Goal: Information Seeking & Learning: Learn about a topic

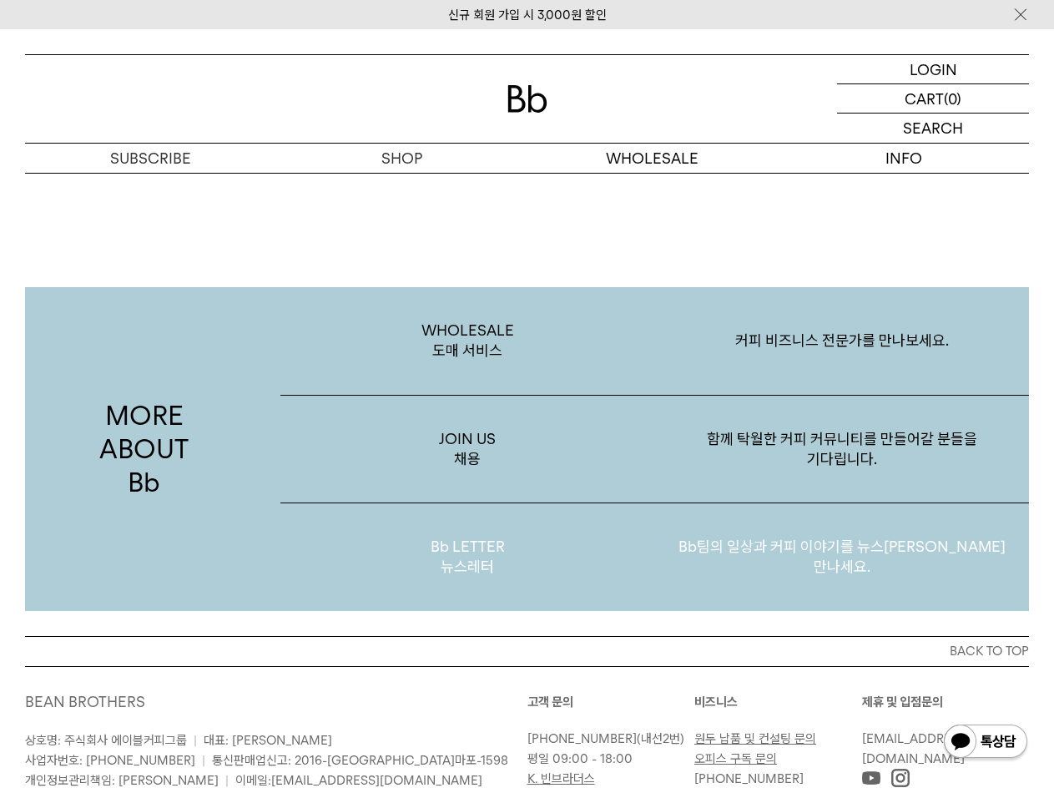
scroll to position [2937, 0]
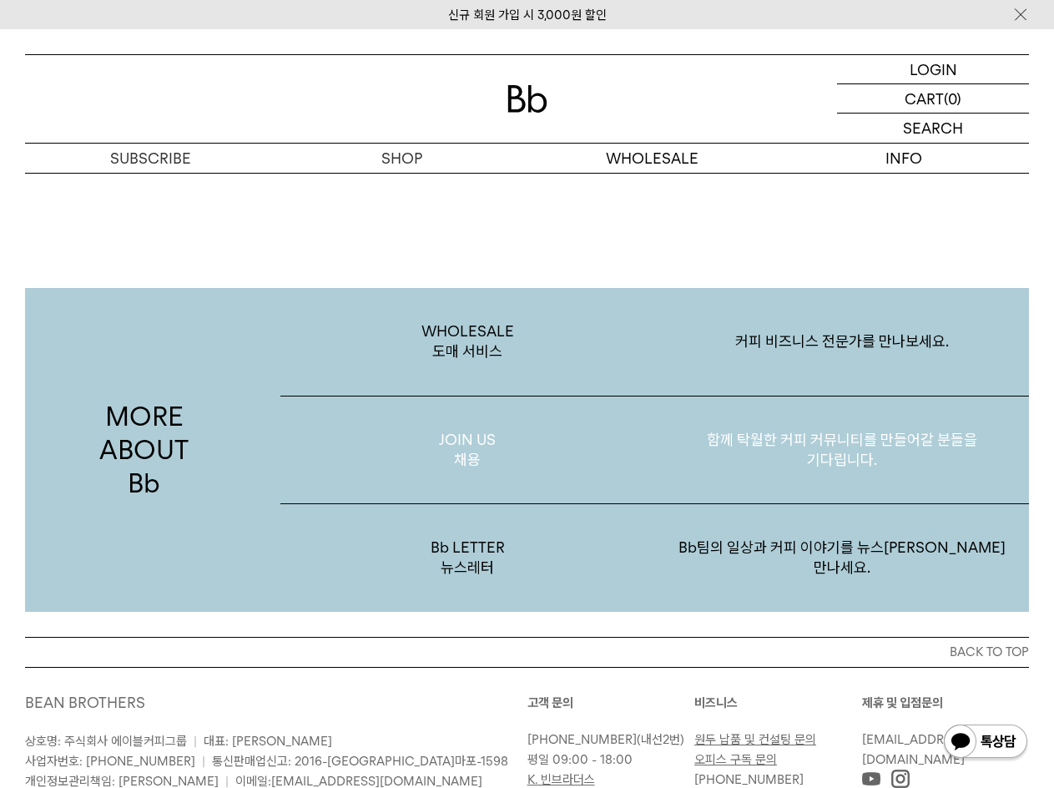
click at [463, 436] on p "JOIN US 채용" at bounding box center [467, 450] width 375 height 108
click at [509, 473] on p "JOIN US 채용" at bounding box center [467, 450] width 375 height 108
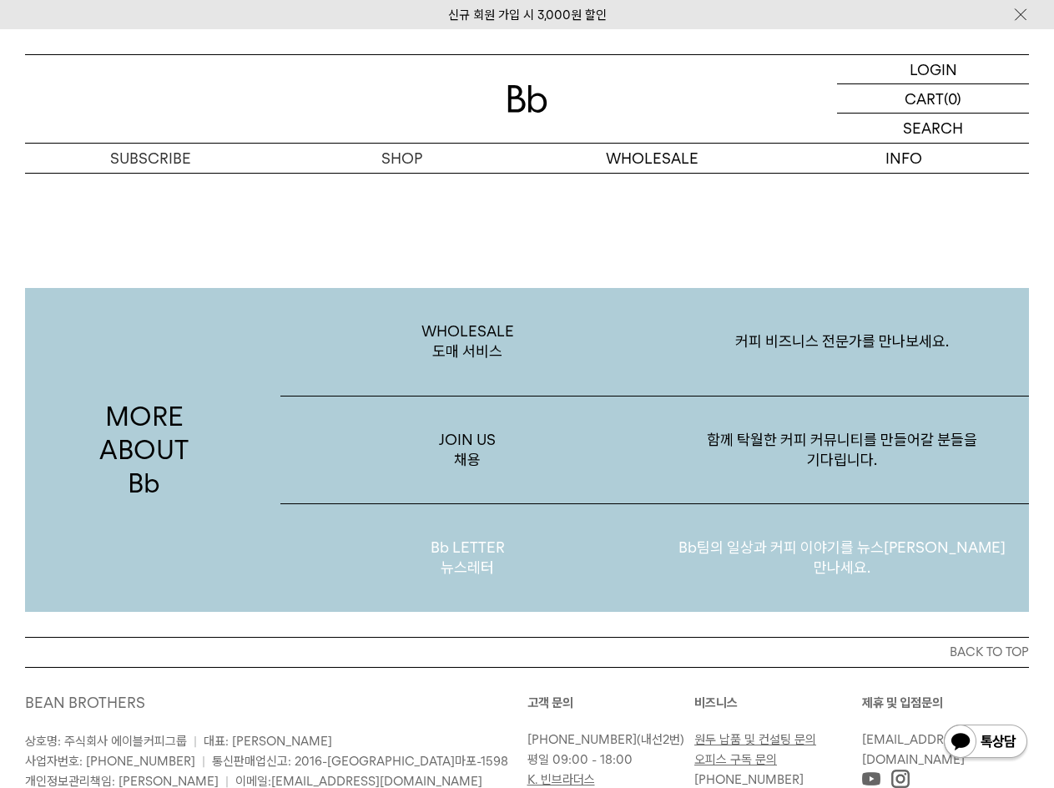
click at [481, 556] on p "Bb LETTER 뉴스레터" at bounding box center [467, 558] width 375 height 108
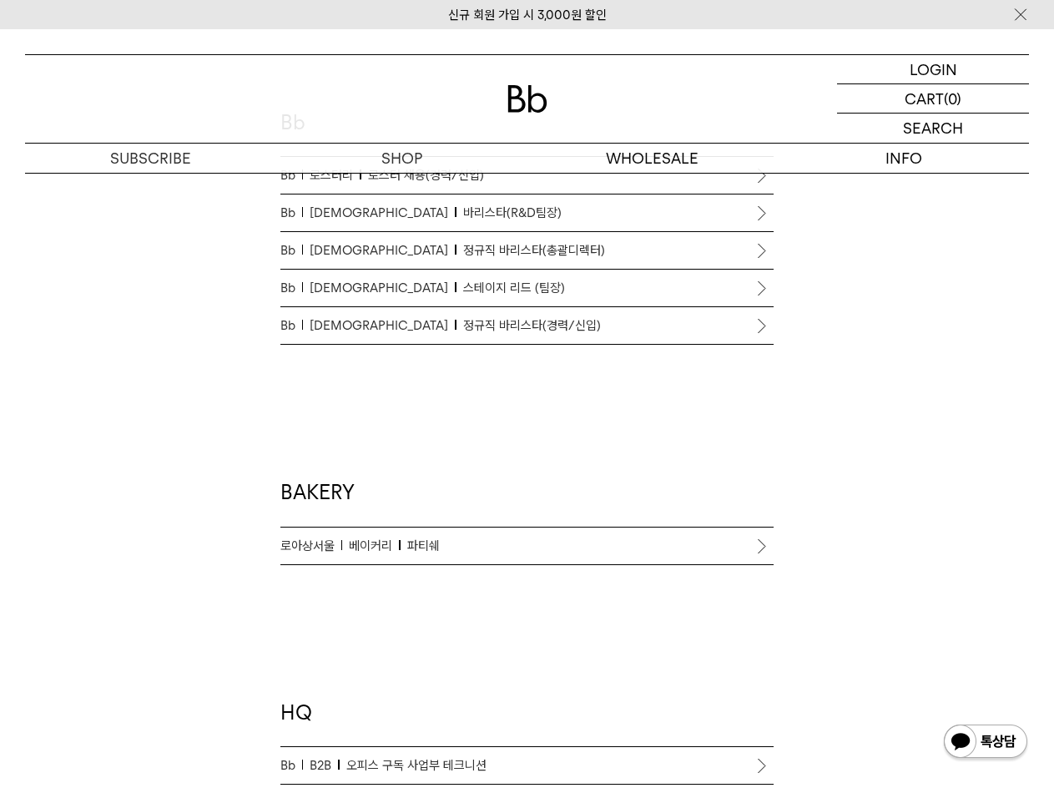
scroll to position [751, 0]
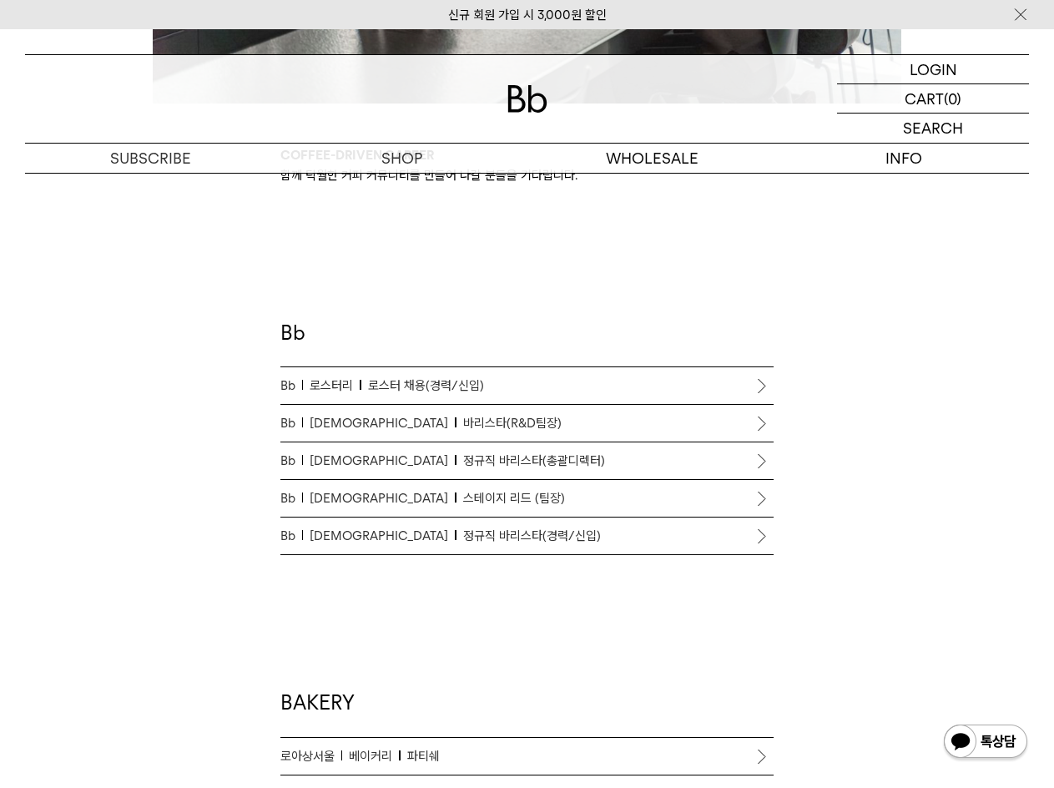
click at [463, 531] on span "정규직 바리스타(경력/신입)" at bounding box center [532, 536] width 138 height 20
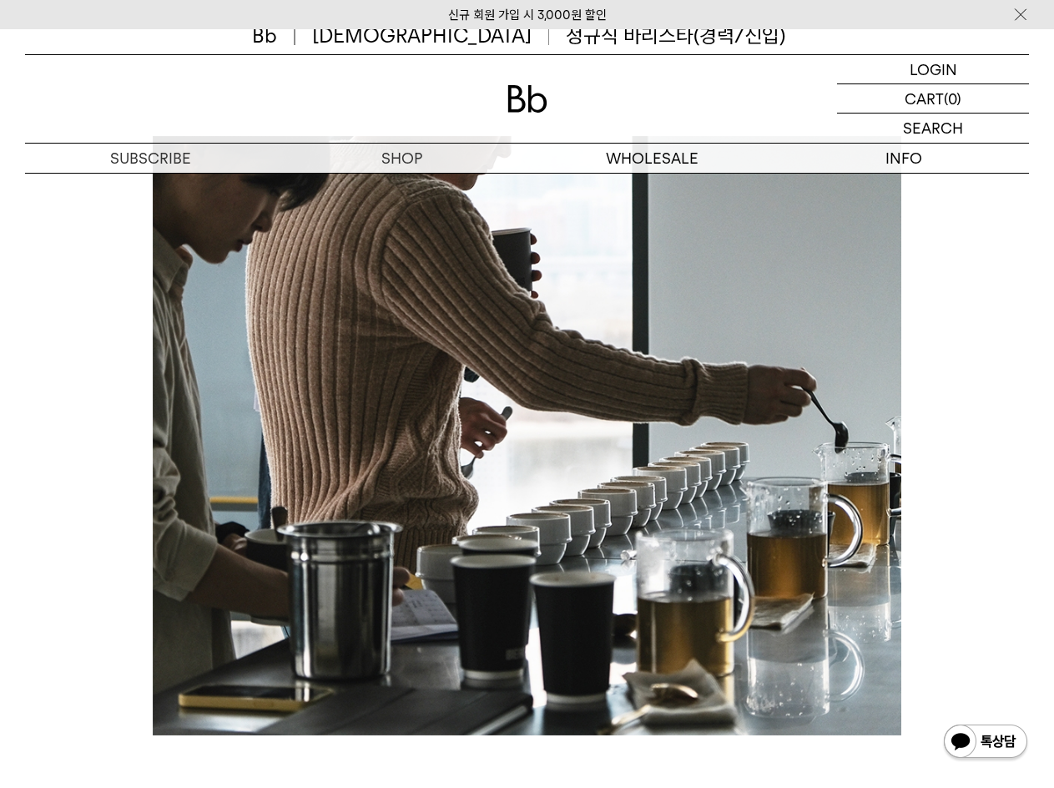
scroll to position [584, 0]
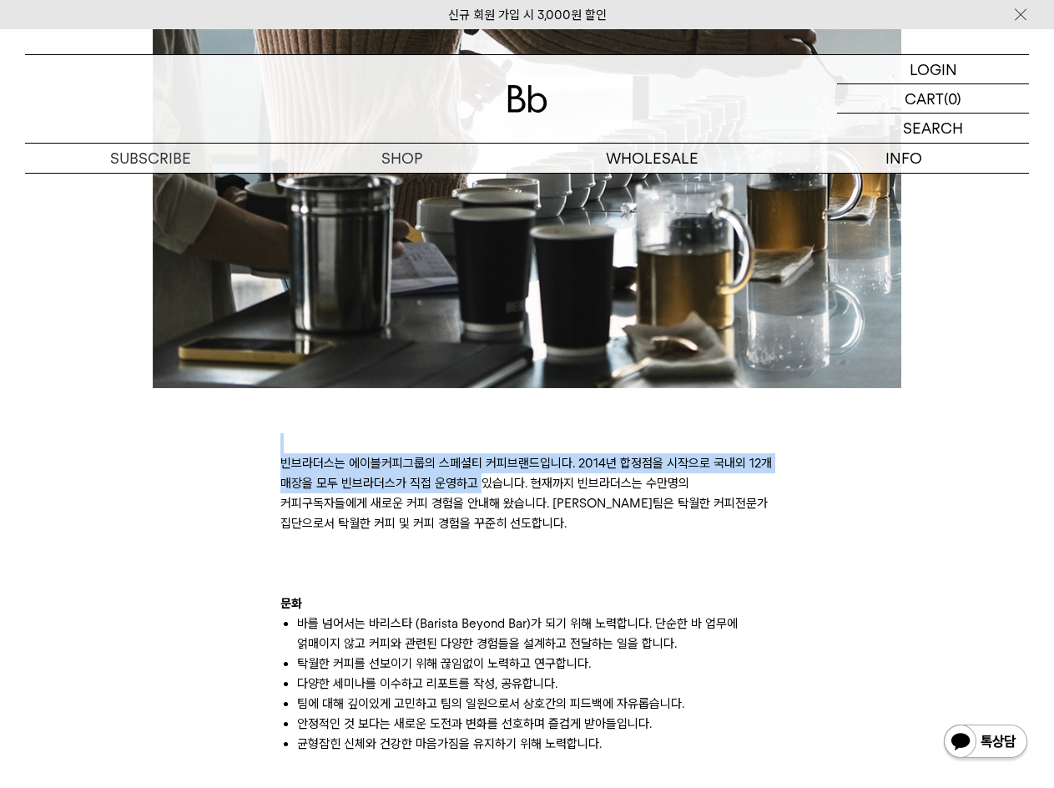
drag, startPoint x: 285, startPoint y: 453, endPoint x: 481, endPoint y: 482, distance: 198.3
click at [481, 482] on p "빈브라더스는 에이블커피그룹의 스페셜티 커피브랜드입니다. 2014년 합정점을 시작으로 국내외 12개 매장을 모두 빈브라더스가 직접 운영하고 있습…" at bounding box center [527, 493] width 494 height 80
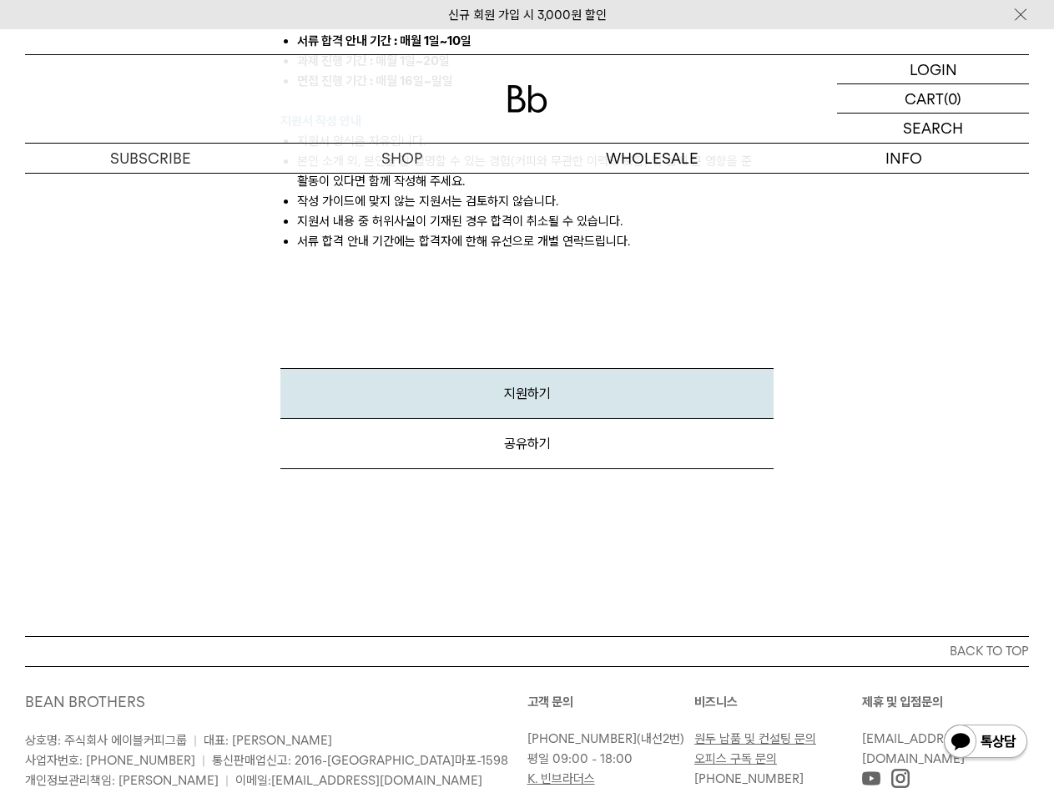
scroll to position [2170, 0]
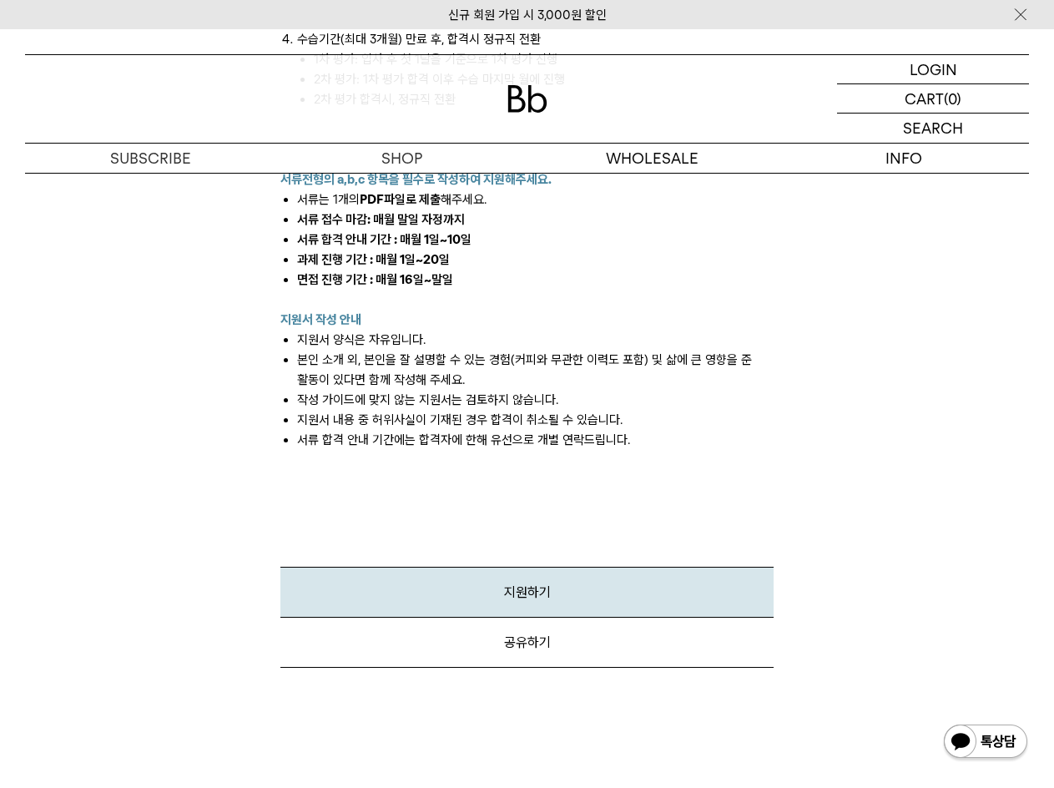
drag, startPoint x: 722, startPoint y: 399, endPoint x: 706, endPoint y: 137, distance: 262.5
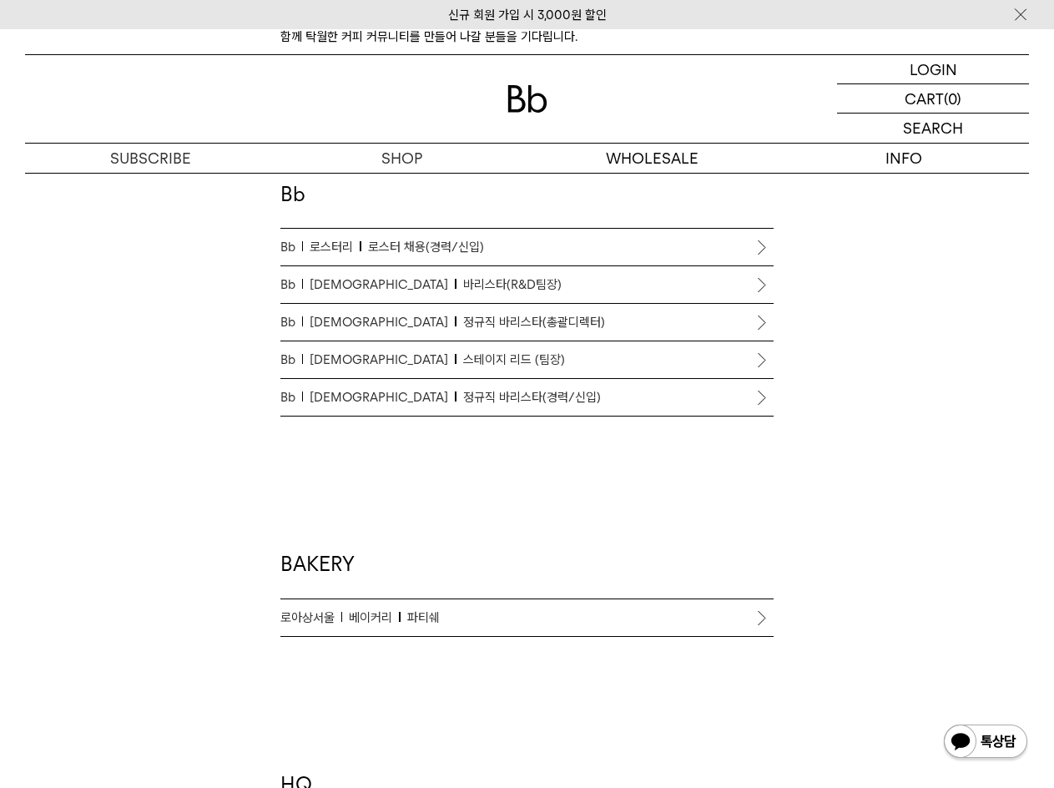
scroll to position [1252, 0]
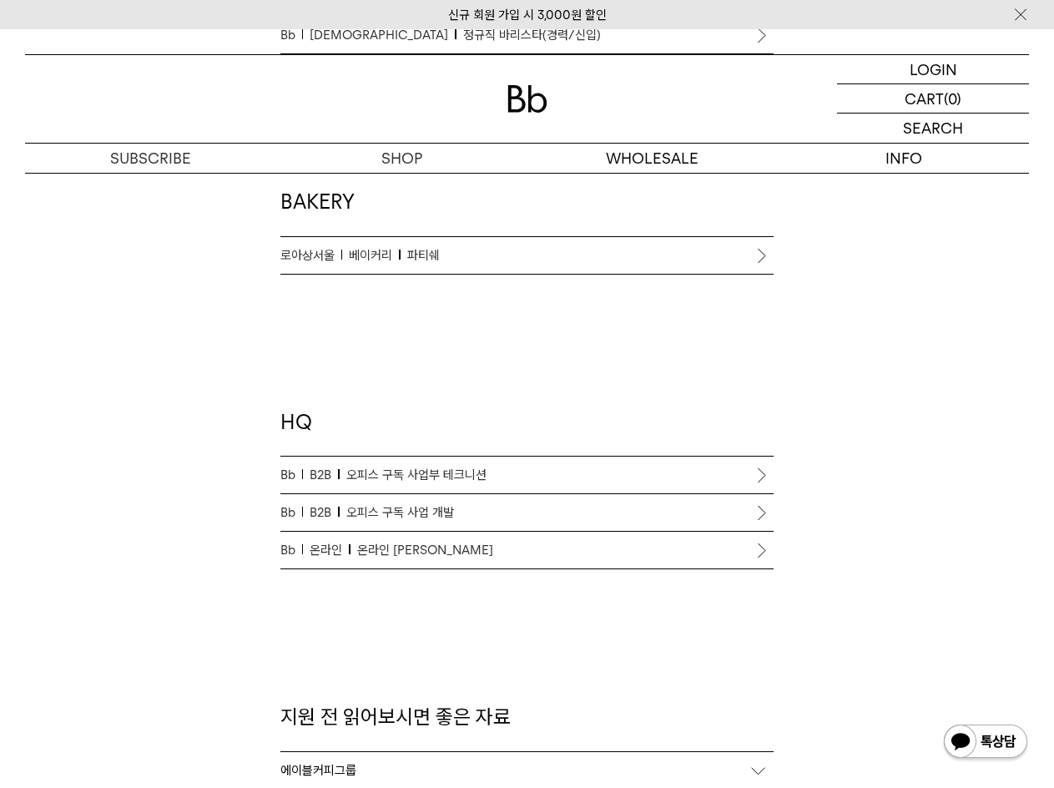
click at [383, 547] on span "온라인 [PERSON_NAME]" at bounding box center [425, 550] width 136 height 20
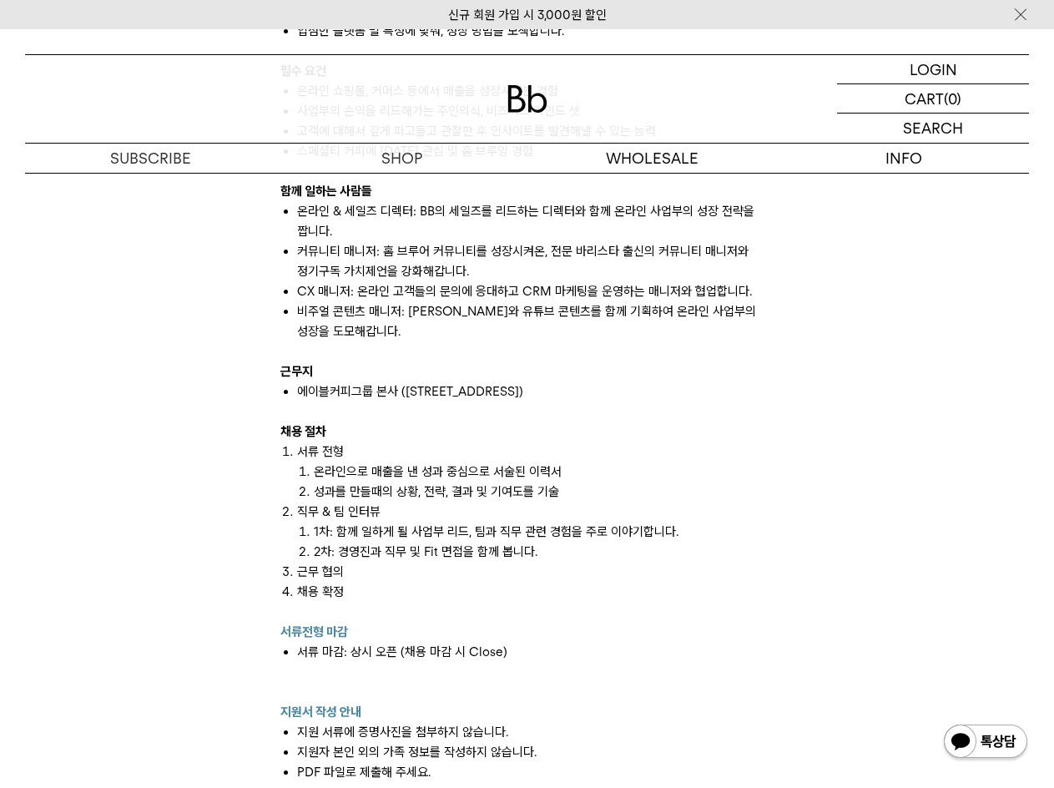
scroll to position [1335, 0]
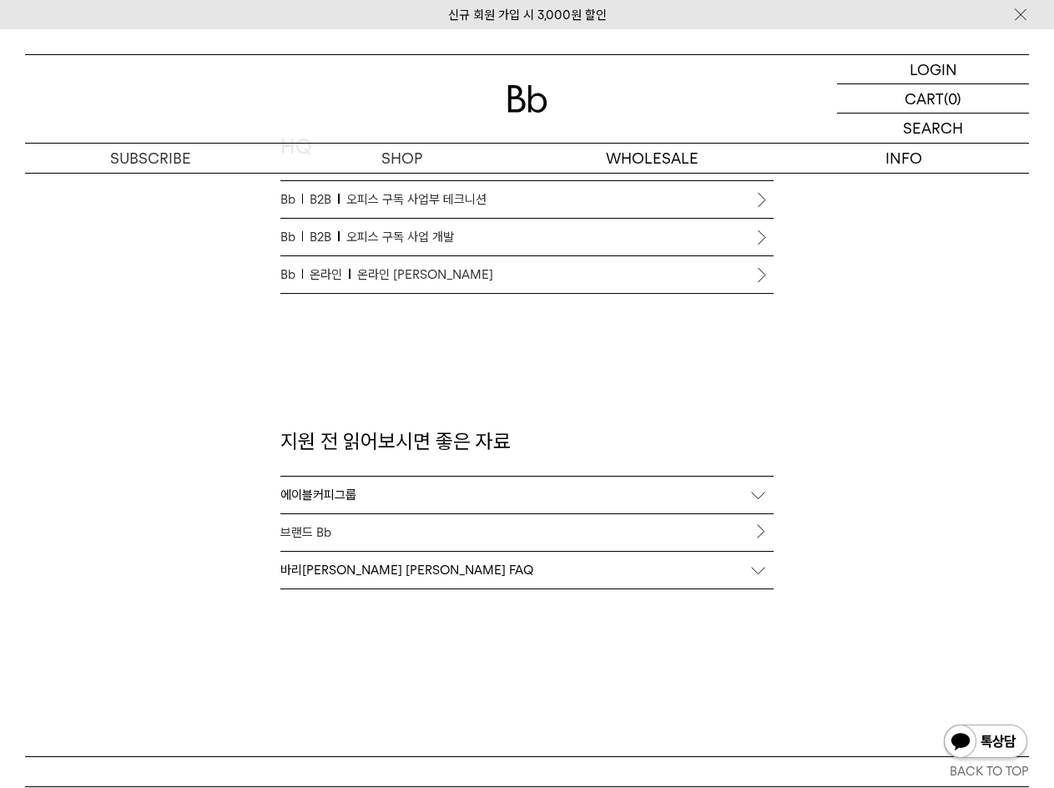
scroll to position [1419, 0]
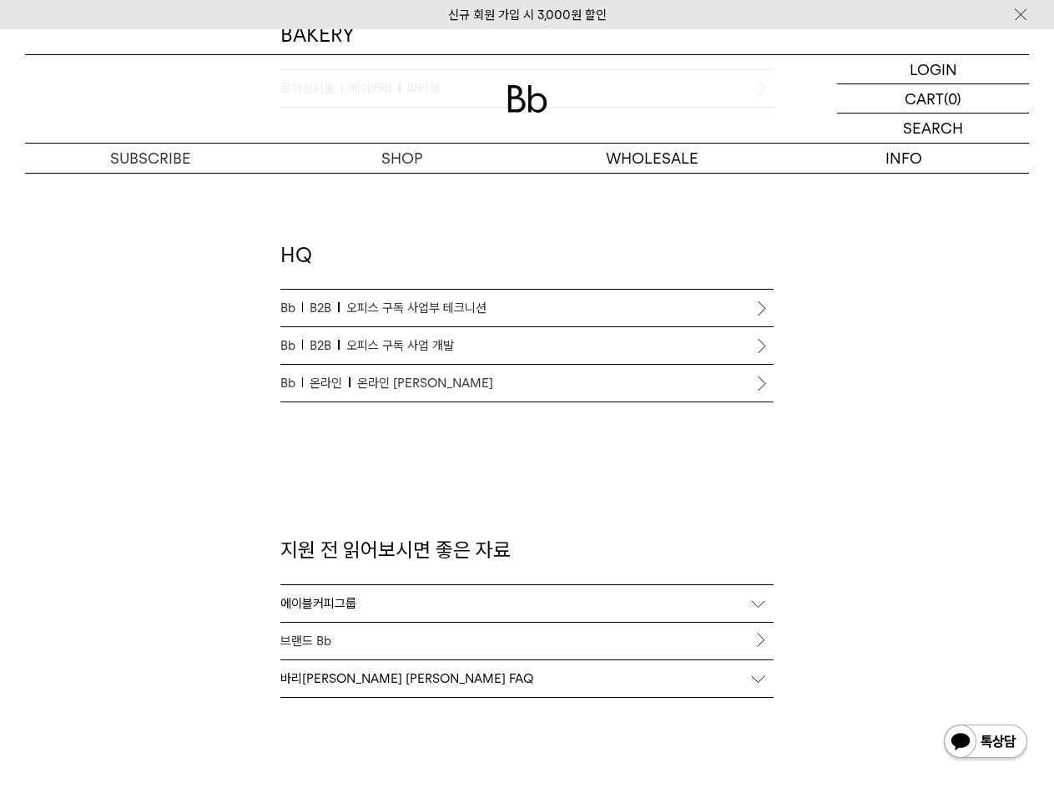
click at [417, 343] on span "오피스 구독 사업 개발" at bounding box center [400, 345] width 108 height 20
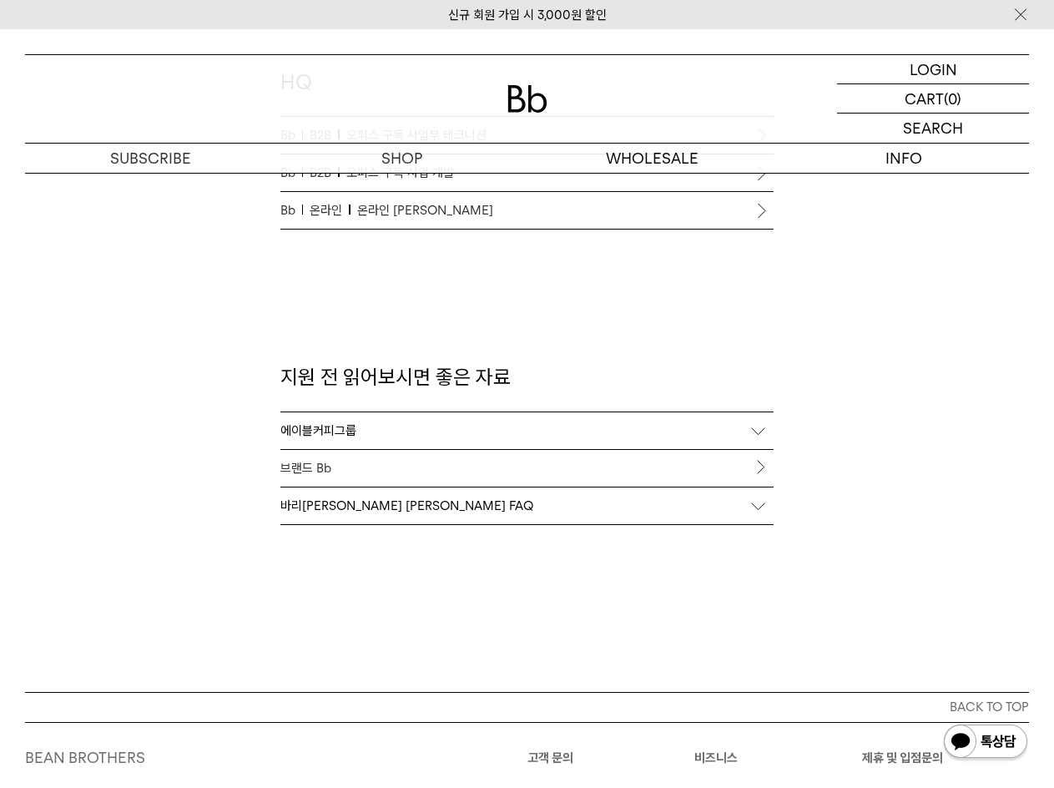
scroll to position [1813, 0]
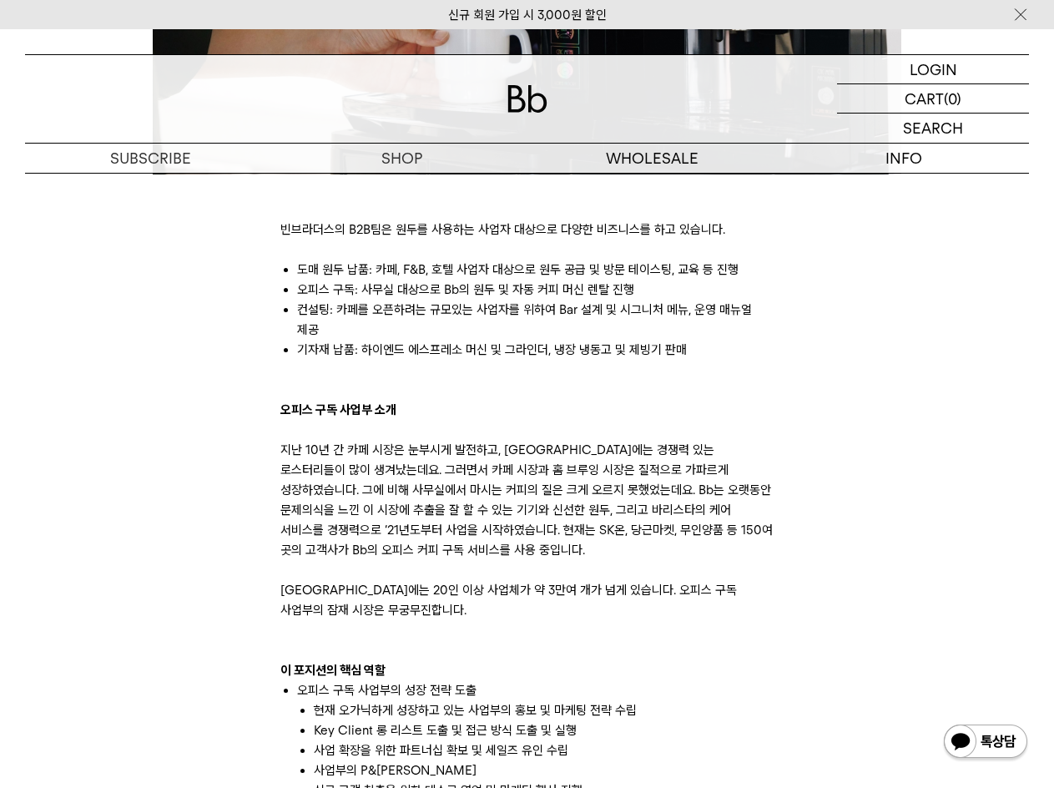
scroll to position [668, 0]
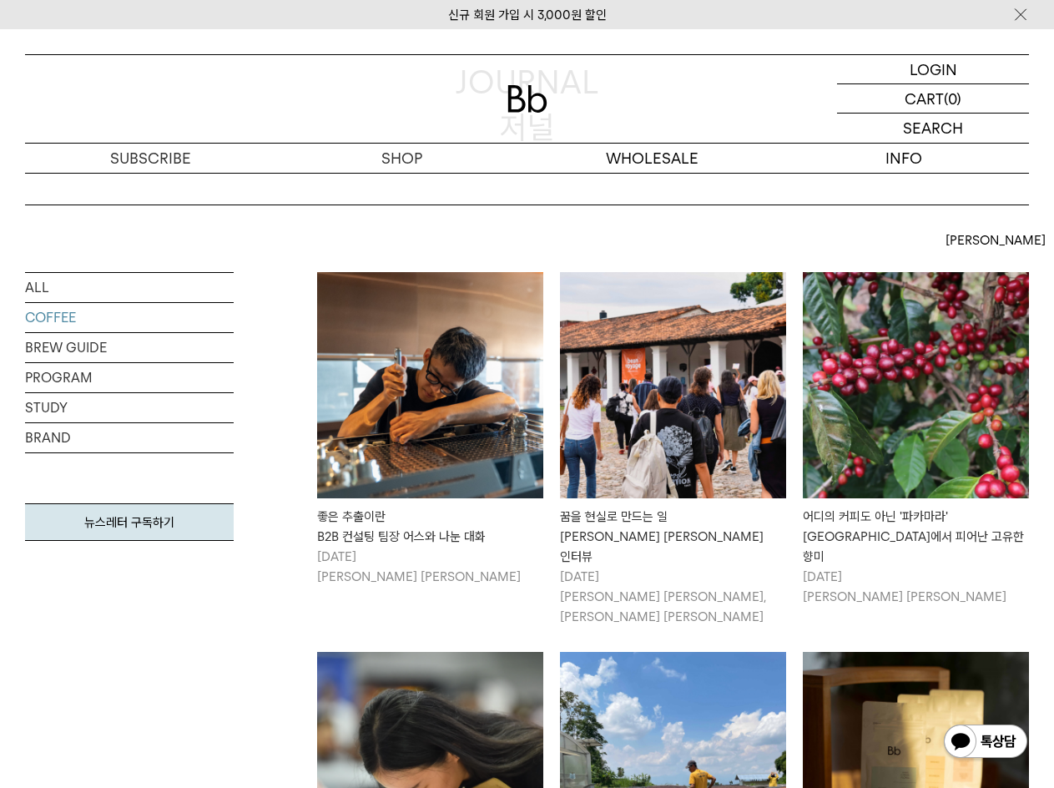
scroll to position [167, 0]
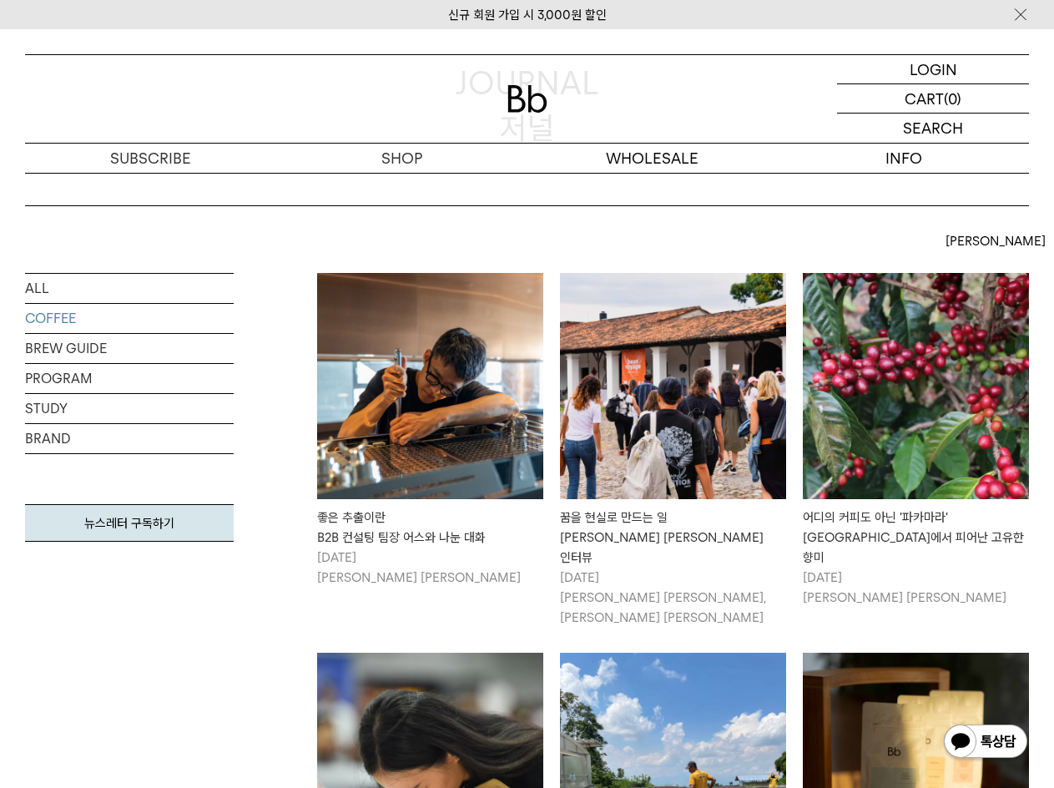
click at [466, 379] on img at bounding box center [430, 386] width 226 height 226
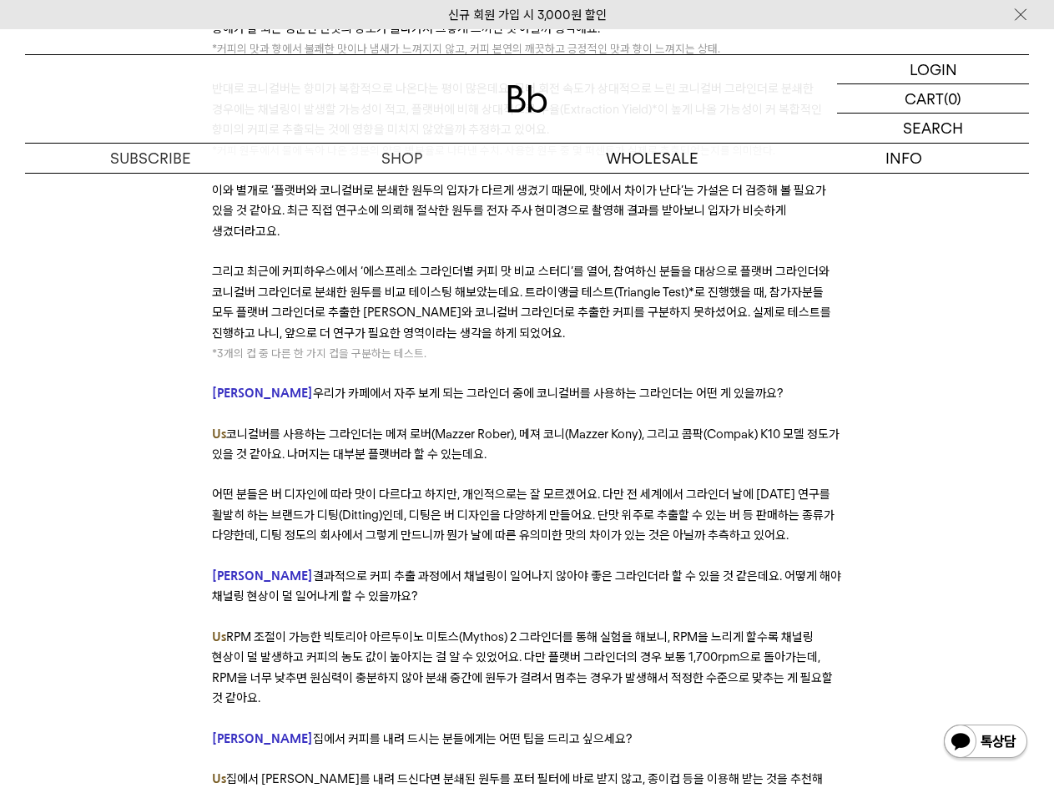
scroll to position [9102, 0]
